Goal: Navigation & Orientation: Find specific page/section

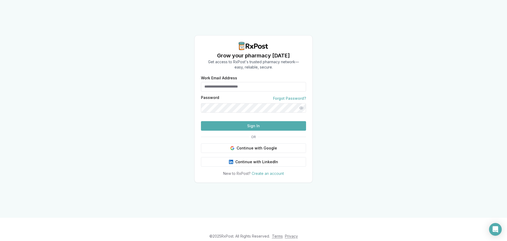
type input "**********"
click at [255, 130] on button "Sign In" at bounding box center [253, 126] width 105 height 10
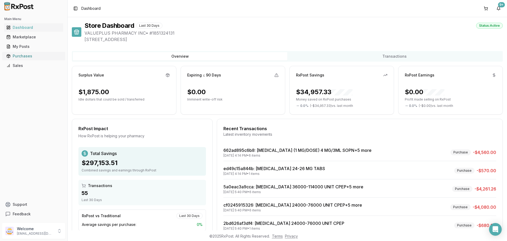
click at [15, 55] on div "Purchases" at bounding box center [33, 55] width 55 height 5
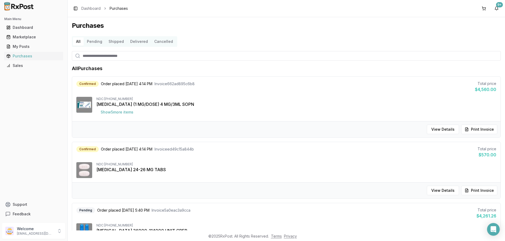
click at [86, 53] on input "search" at bounding box center [286, 56] width 429 height 10
type input "****"
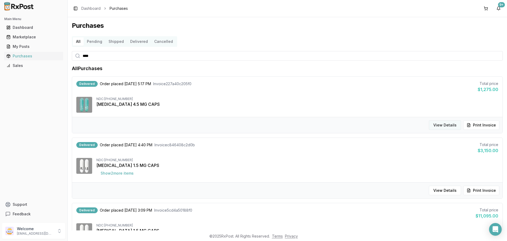
click at [452, 126] on button "View Details" at bounding box center [445, 125] width 32 height 10
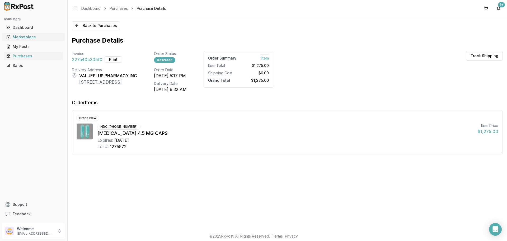
click at [27, 35] on div "Marketplace" at bounding box center [33, 36] width 55 height 5
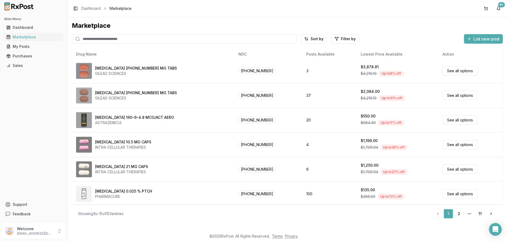
scroll to position [225, 0]
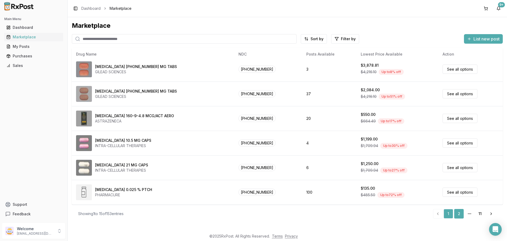
click at [459, 212] on link "2" at bounding box center [459, 214] width 10 height 10
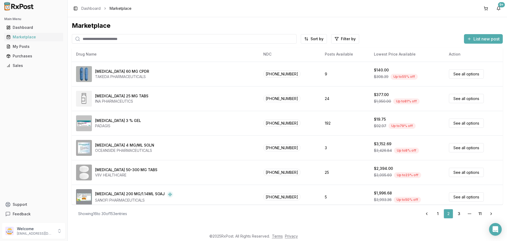
scroll to position [225, 0]
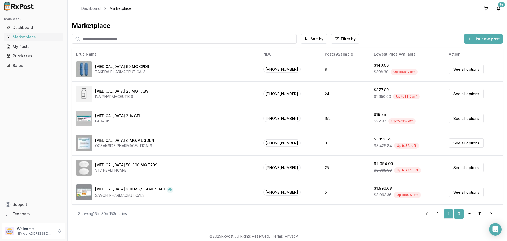
click at [459, 215] on link "3" at bounding box center [459, 214] width 10 height 10
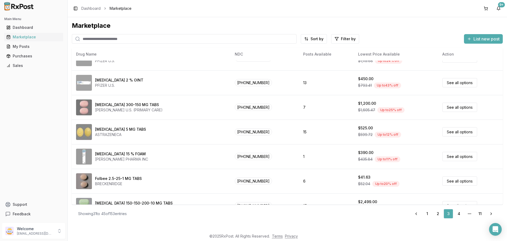
scroll to position [225, 0]
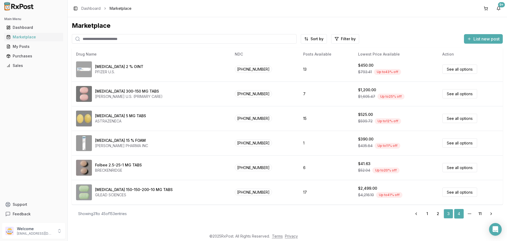
click at [459, 212] on link "4" at bounding box center [459, 214] width 10 height 10
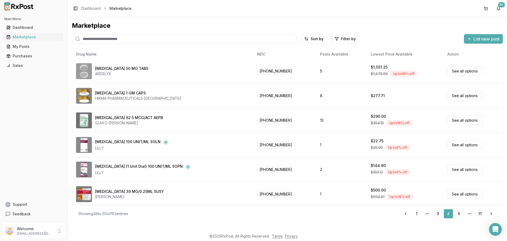
scroll to position [225, 0]
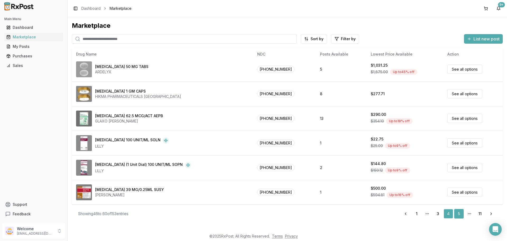
click at [456, 214] on link "5" at bounding box center [459, 214] width 10 height 10
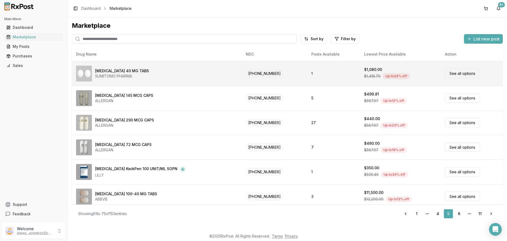
scroll to position [225, 0]
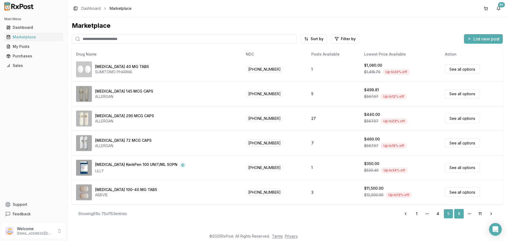
drag, startPoint x: 459, startPoint y: 214, endPoint x: 456, endPoint y: 213, distance: 3.8
click at [459, 214] on link "6" at bounding box center [459, 214] width 10 height 10
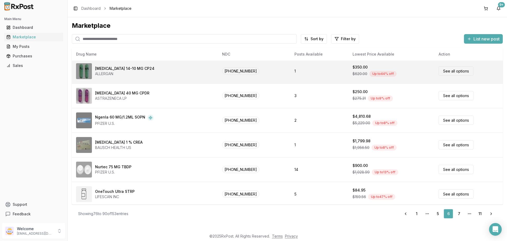
scroll to position [225, 0]
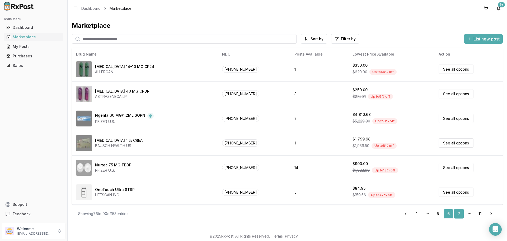
click at [457, 214] on link "7" at bounding box center [459, 214] width 10 height 10
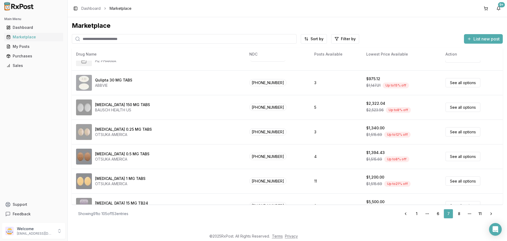
scroll to position [225, 0]
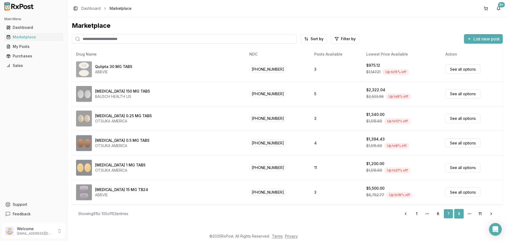
click at [458, 212] on link "8" at bounding box center [459, 214] width 10 height 10
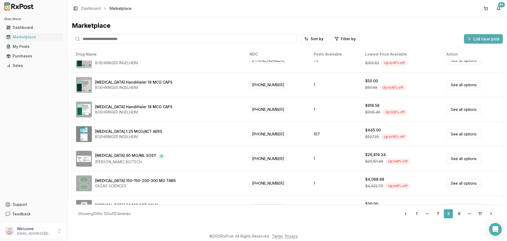
scroll to position [225, 0]
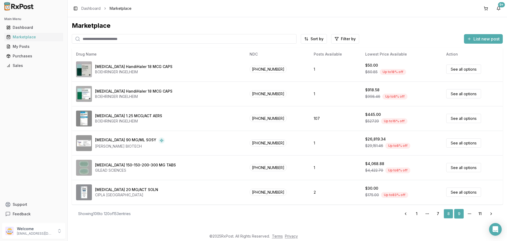
click at [460, 213] on link "9" at bounding box center [459, 214] width 10 height 10
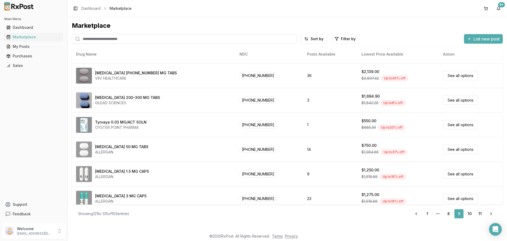
scroll to position [225, 0]
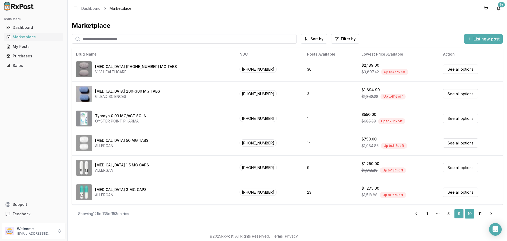
click at [469, 213] on link "10" at bounding box center [470, 214] width 10 height 10
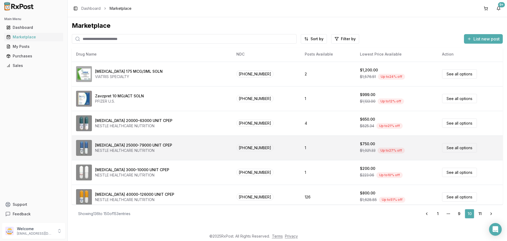
scroll to position [225, 0]
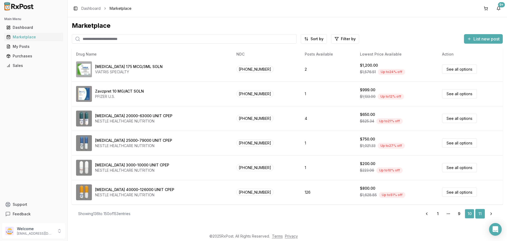
click at [479, 213] on link "11" at bounding box center [480, 214] width 10 height 10
